Goal: Information Seeking & Learning: Learn about a topic

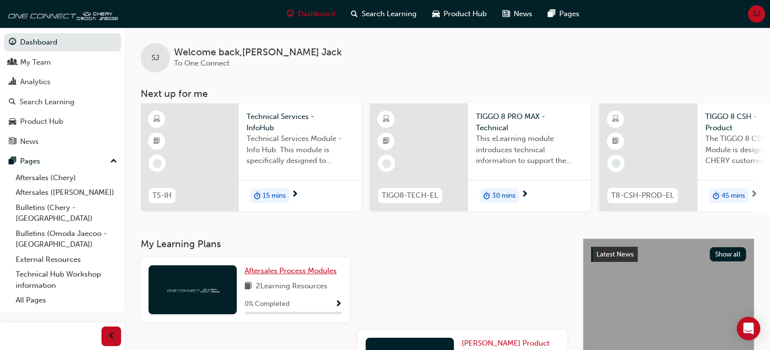
click at [282, 272] on span "Aftersales Process Modules" at bounding box center [291, 271] width 92 height 9
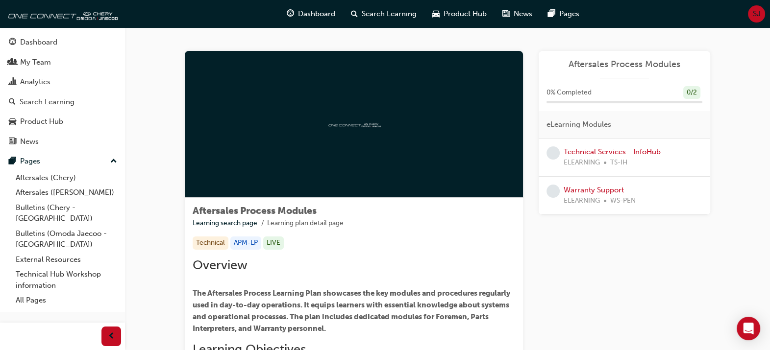
click at [756, 11] on span "SJ" at bounding box center [757, 13] width 8 height 11
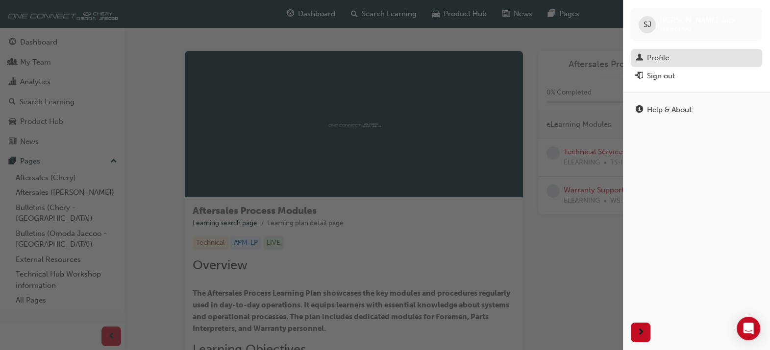
click at [670, 50] on link "Profile" at bounding box center [696, 58] width 131 height 18
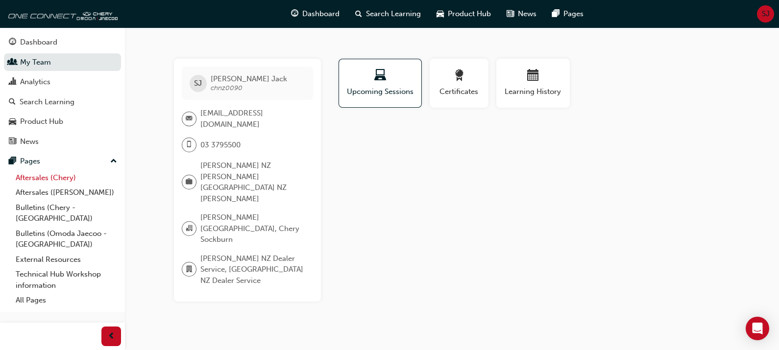
click at [63, 177] on link "Aftersales (Chery)" at bounding box center [66, 178] width 109 height 15
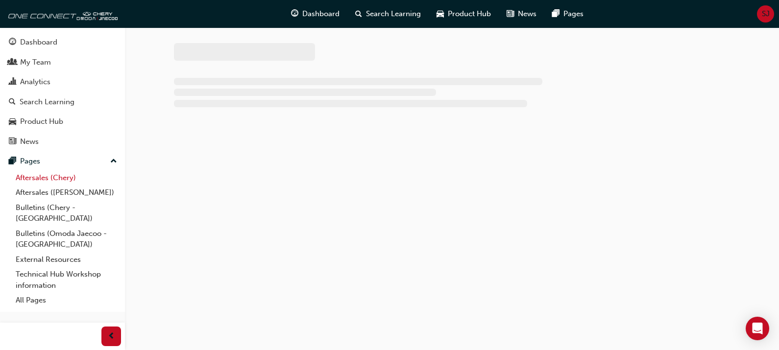
click at [63, 177] on link "Aftersales (Chery)" at bounding box center [66, 178] width 109 height 15
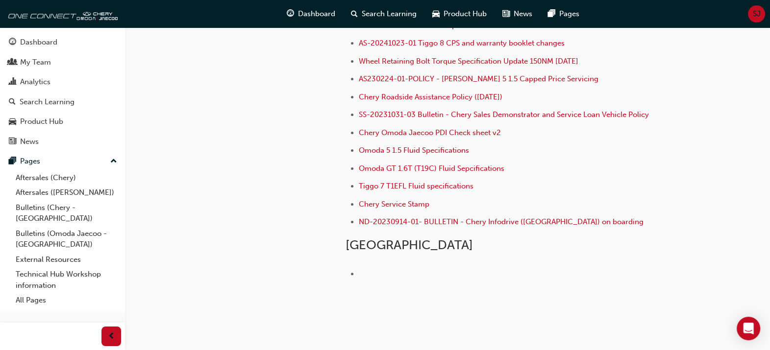
scroll to position [341, 0]
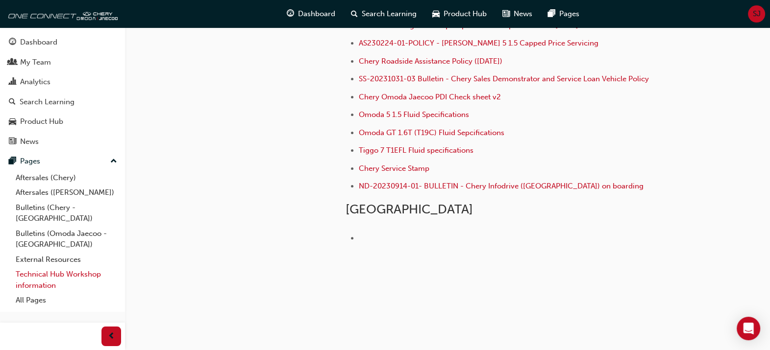
click at [40, 267] on link "Technical Hub Workshop information" at bounding box center [66, 280] width 109 height 26
